Goal: Transaction & Acquisition: Obtain resource

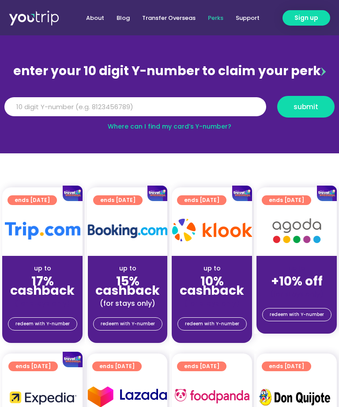
scroll to position [70, 0]
click at [57, 326] on span "redeem with Y-number" at bounding box center [42, 324] width 54 height 12
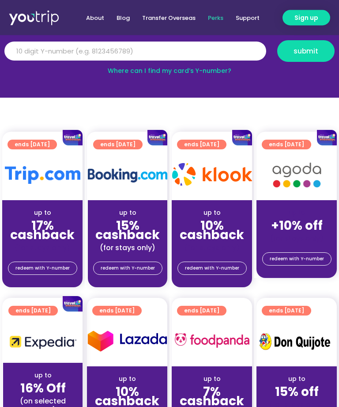
scroll to position [129, 0]
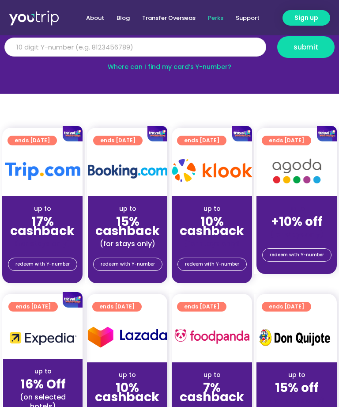
click at [240, 42] on input "Y Number" at bounding box center [135, 47] width 262 height 19
type input "8141639673"
click at [311, 45] on span "submit" at bounding box center [306, 47] width 25 height 7
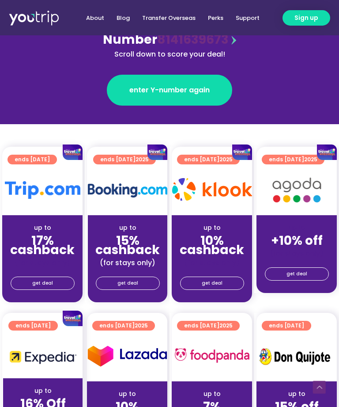
click at [27, 288] on link "get deal" at bounding box center [43, 283] width 64 height 13
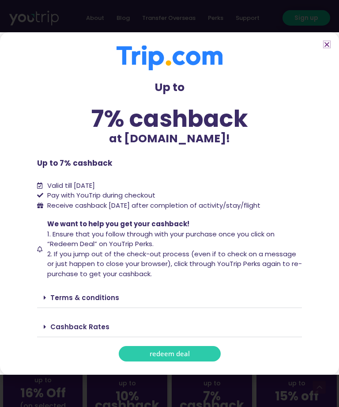
scroll to position [228, 0]
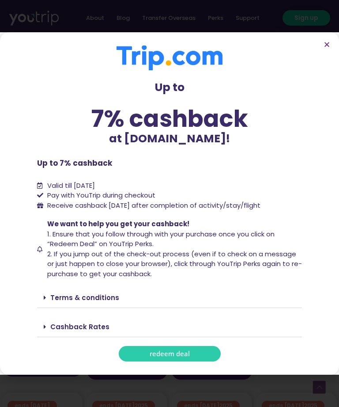
click at [251, 304] on div "Terms & conditions" at bounding box center [169, 298] width 265 height 20
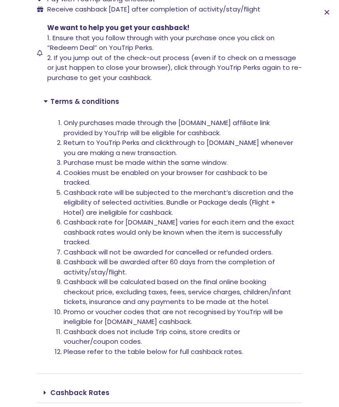
click at [246, 383] on div "Cashback Rates" at bounding box center [169, 393] width 265 height 20
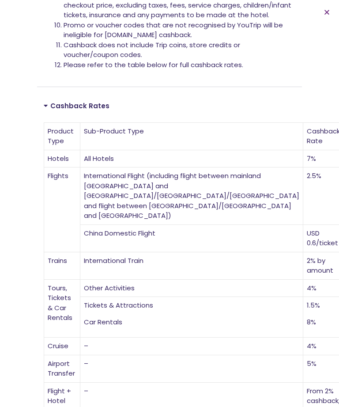
scroll to position [451, 0]
click at [328, 10] on icon "Close" at bounding box center [327, 12] width 7 height 7
